Goal: Task Accomplishment & Management: Manage account settings

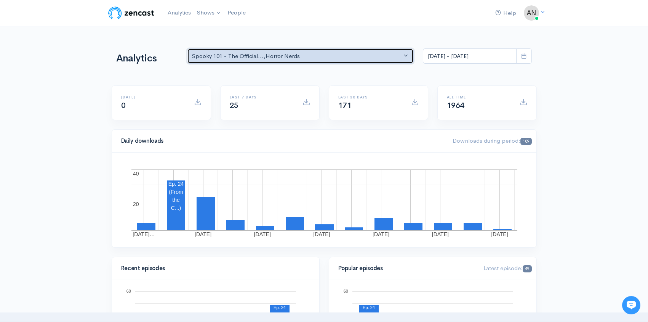
click at [337, 57] on div "Spooky 101 - The Official... , Horror Nerds" at bounding box center [297, 56] width 210 height 9
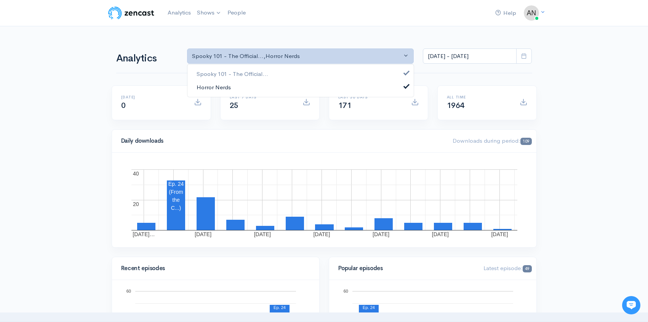
click at [299, 84] on link "Horror Nerds" at bounding box center [301, 86] width 226 height 13
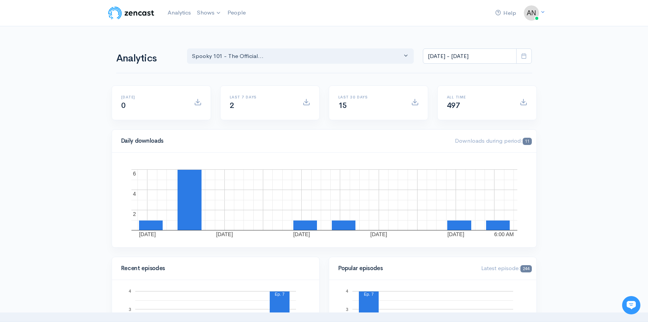
click at [528, 57] on span at bounding box center [524, 56] width 16 height 16
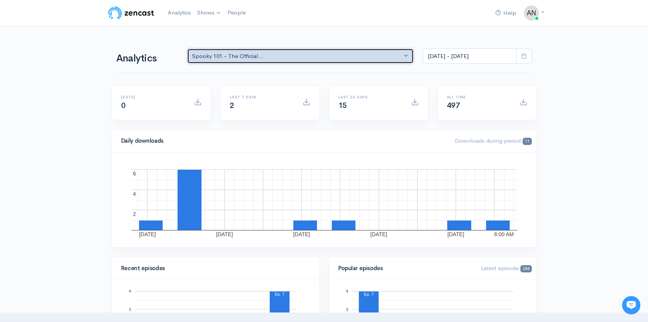
click at [311, 55] on div "Spooky 101 - The Official..." at bounding box center [297, 56] width 210 height 9
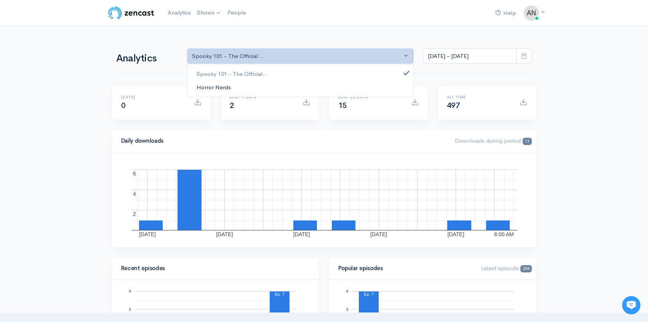
click at [258, 84] on link "Horror Nerds" at bounding box center [301, 86] width 226 height 13
click at [252, 73] on span "Spooky 101 - The Official..." at bounding box center [233, 74] width 72 height 9
select select "14706"
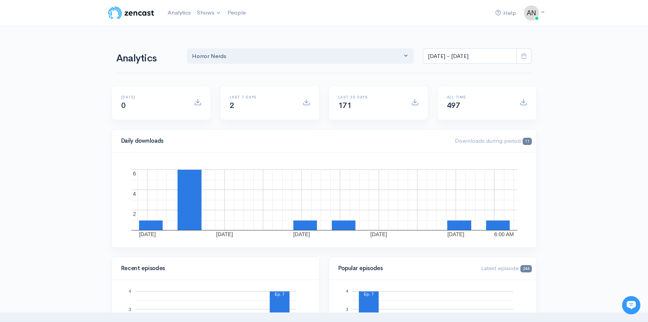
click at [527, 58] on icon at bounding box center [524, 56] width 6 height 6
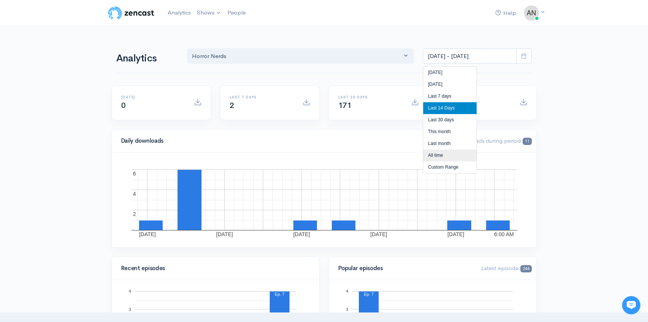
click at [450, 152] on li "All time" at bounding box center [449, 155] width 53 height 12
type input "[DATE] - [DATE]"
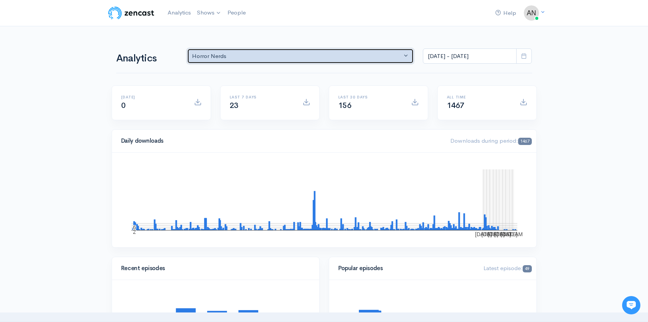
click at [268, 63] on button "Horror Nerds" at bounding box center [300, 56] width 227 height 16
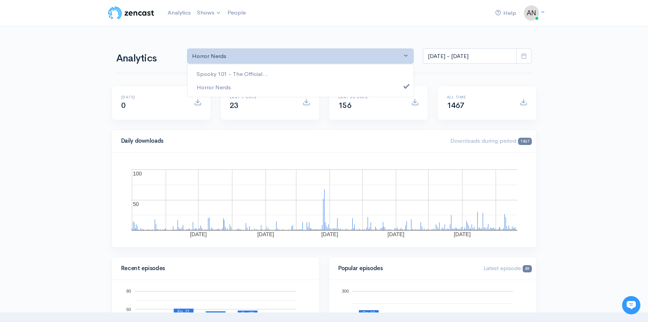
click at [526, 57] on icon at bounding box center [524, 56] width 6 height 6
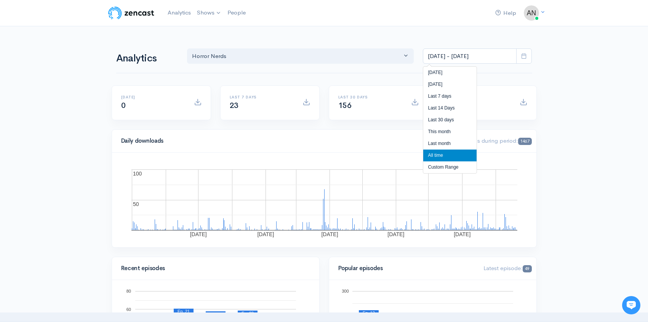
click at [444, 154] on li "All time" at bounding box center [449, 155] width 53 height 12
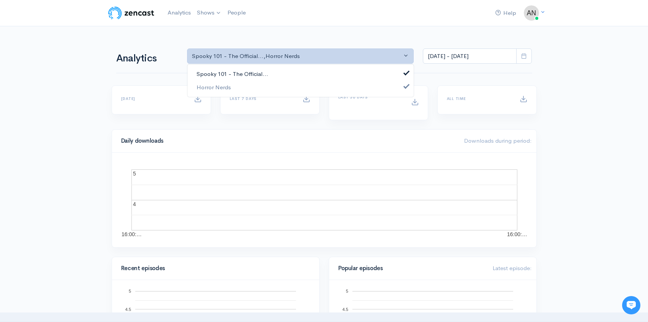
click at [267, 77] on span "Spooky 101 - The Official..." at bounding box center [233, 74] width 72 height 9
select select "14706"
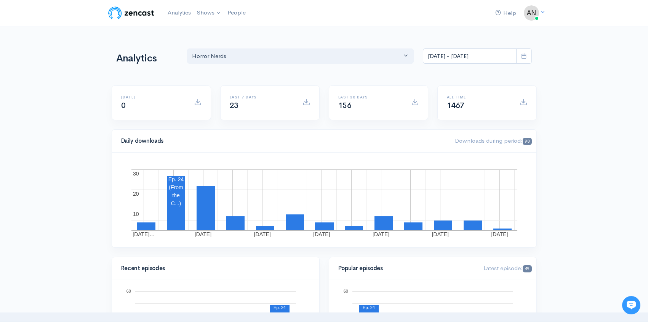
click at [523, 56] on icon at bounding box center [524, 56] width 6 height 6
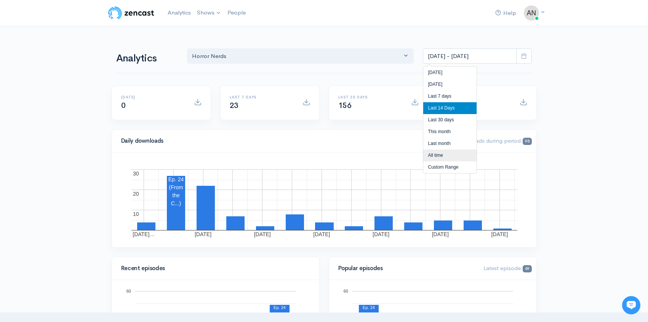
click at [449, 155] on li "All time" at bounding box center [449, 155] width 53 height 12
type input "[DATE] - [DATE]"
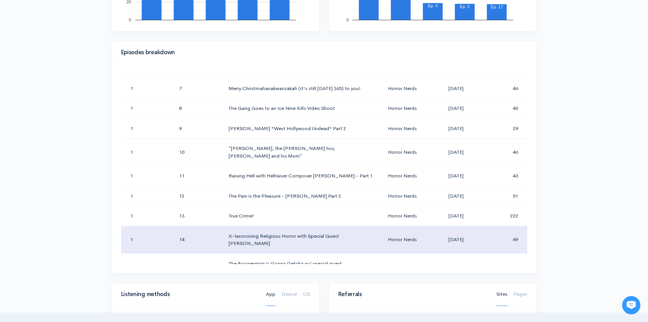
scroll to position [132, 0]
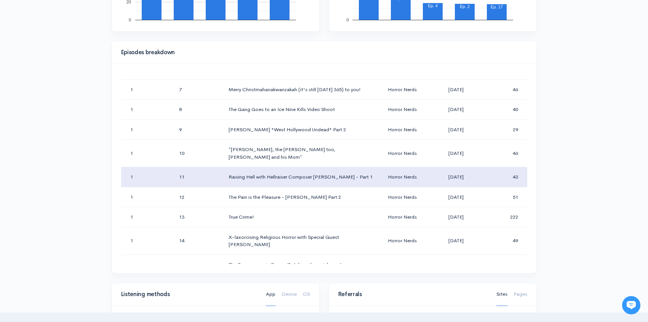
click at [341, 170] on td "Raising Hell with Hellraiser Composer [PERSON_NAME] - Part 1" at bounding box center [302, 177] width 159 height 20
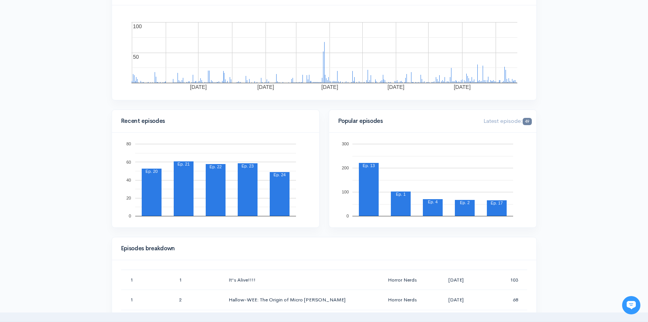
scroll to position [0, 0]
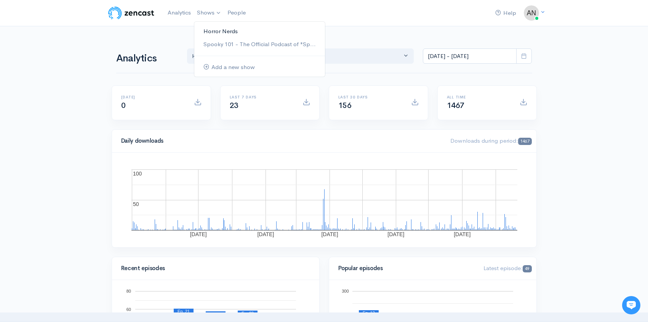
click at [221, 33] on link "Horror Nerds" at bounding box center [259, 31] width 131 height 13
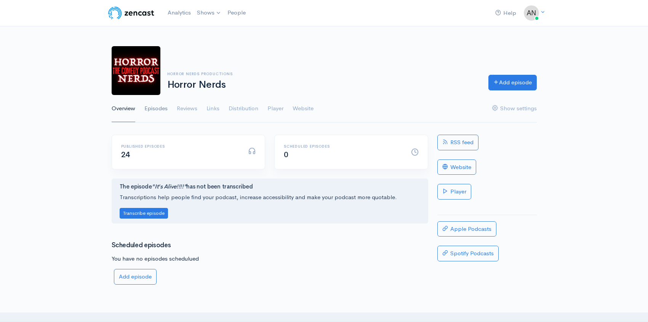
click at [157, 111] on link "Episodes" at bounding box center [155, 108] width 23 height 27
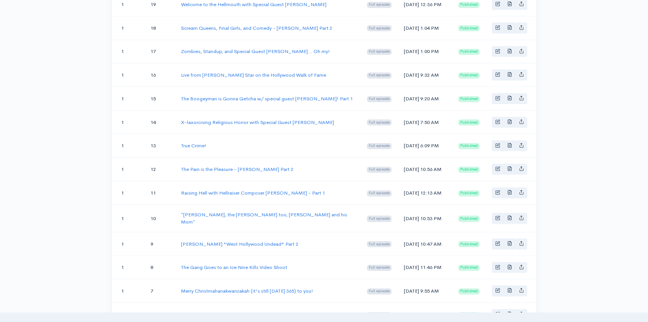
scroll to position [419, 0]
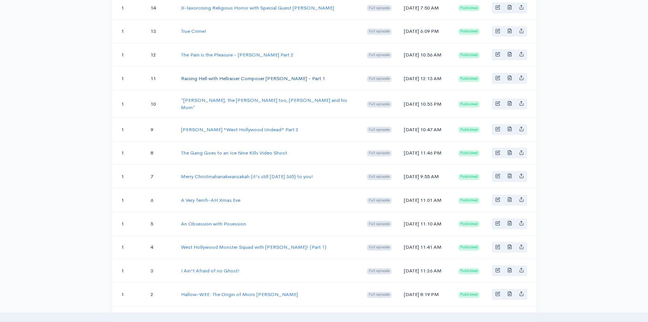
click at [270, 82] on link "Raising Hell with Hellraiser Composer [PERSON_NAME] - Part 1" at bounding box center [253, 78] width 144 height 6
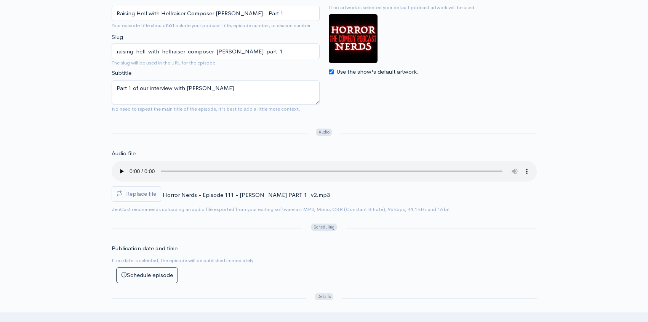
scroll to position [152, 0]
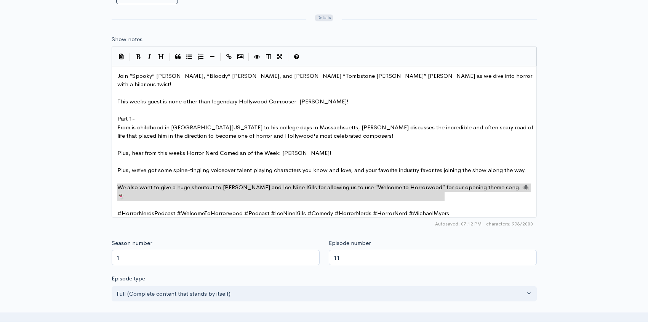
scroll to position [3, 0]
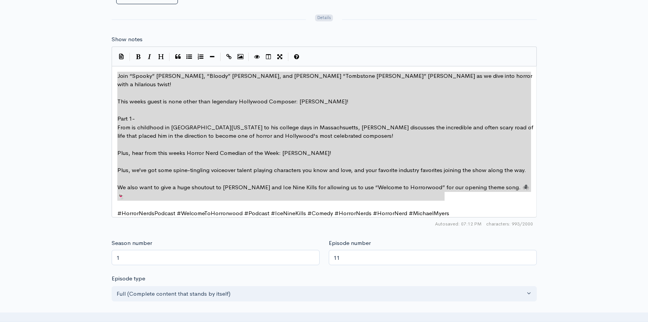
drag, startPoint x: 462, startPoint y: 196, endPoint x: 118, endPoint y: 77, distance: 363.3
type textarea "​Join “Spooky” Samantha Hale, “Bloody” Bonnie Marie Williams, and Anthony “Tomb…"
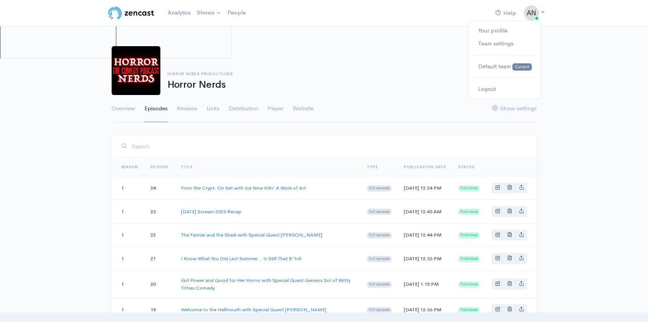
click at [534, 10] on img at bounding box center [531, 12] width 15 height 15
click at [492, 90] on link "Logout" at bounding box center [505, 88] width 72 height 13
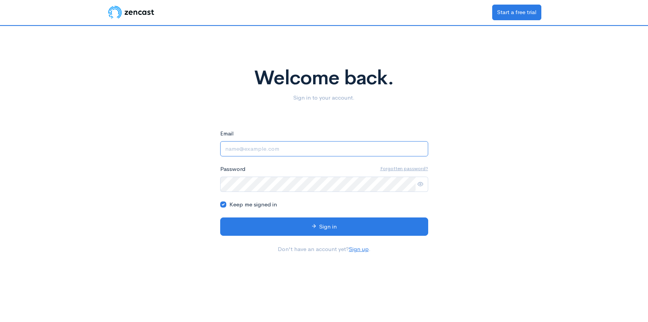
type input "anthonylandry78@yahoo.com"
click at [420, 184] on icon at bounding box center [421, 184] width 6 height 6
click at [422, 184] on icon at bounding box center [421, 184] width 6 height 6
click at [421, 184] on icon at bounding box center [421, 184] width 6 height 6
